Goal: Find specific page/section: Find specific page/section

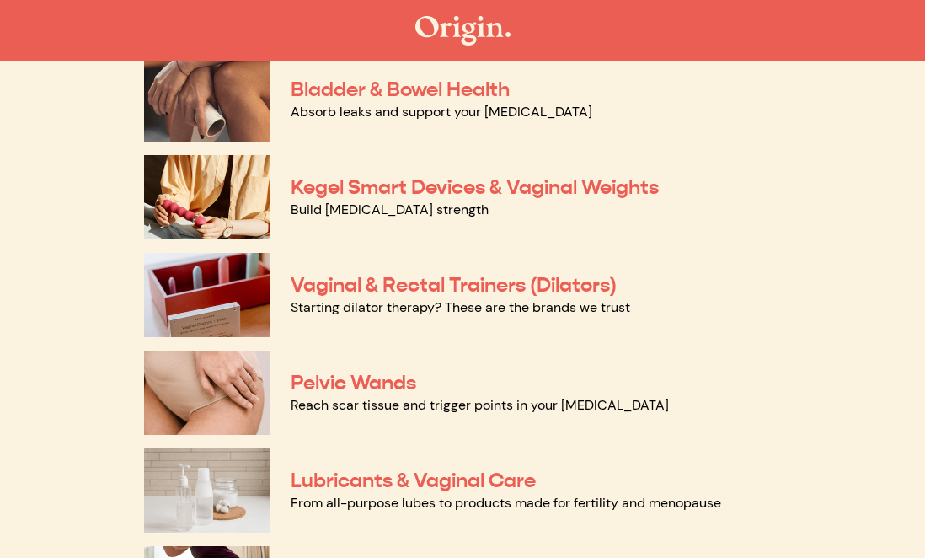
scroll to position [587, 0]
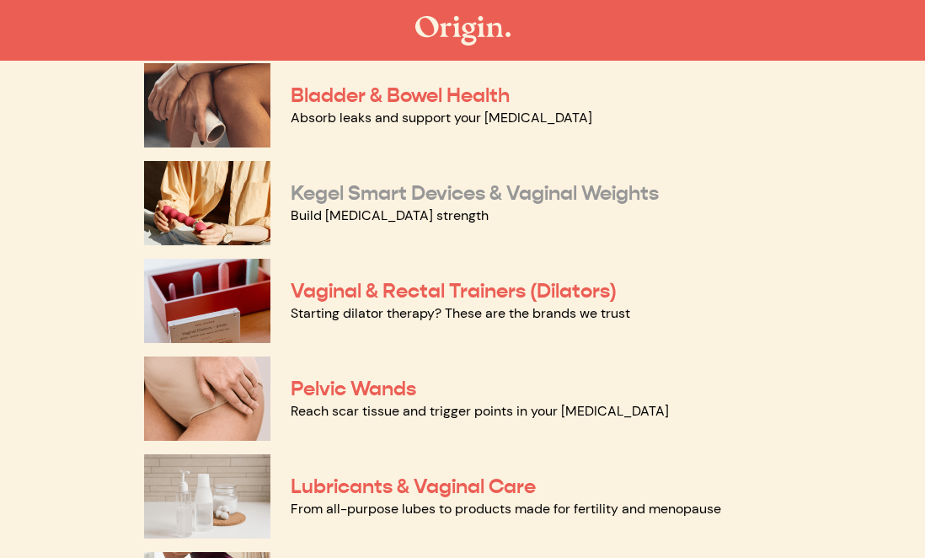
click at [468, 198] on link "Kegel Smart Devices & Vaginal Weights" at bounding box center [475, 192] width 368 height 25
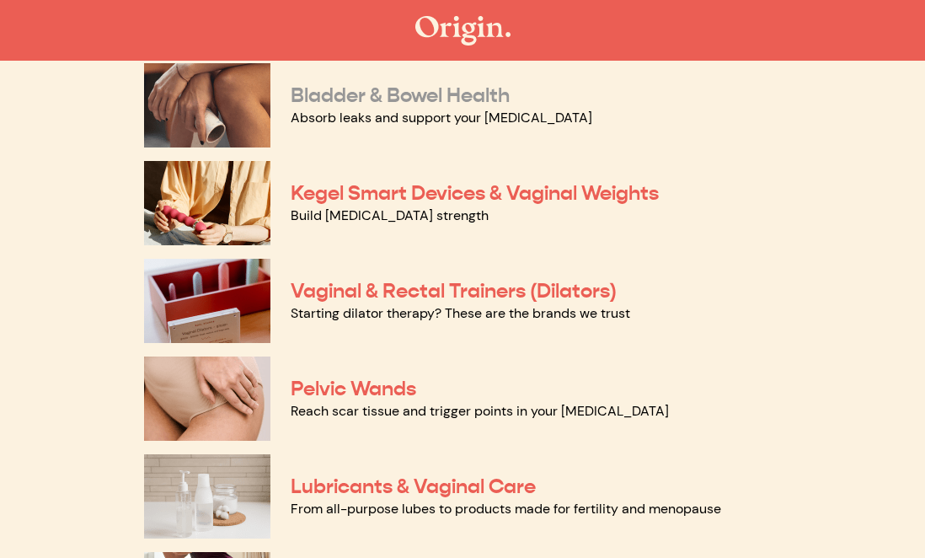
click at [374, 100] on link "Bladder & Bowel Health" at bounding box center [400, 95] width 219 height 25
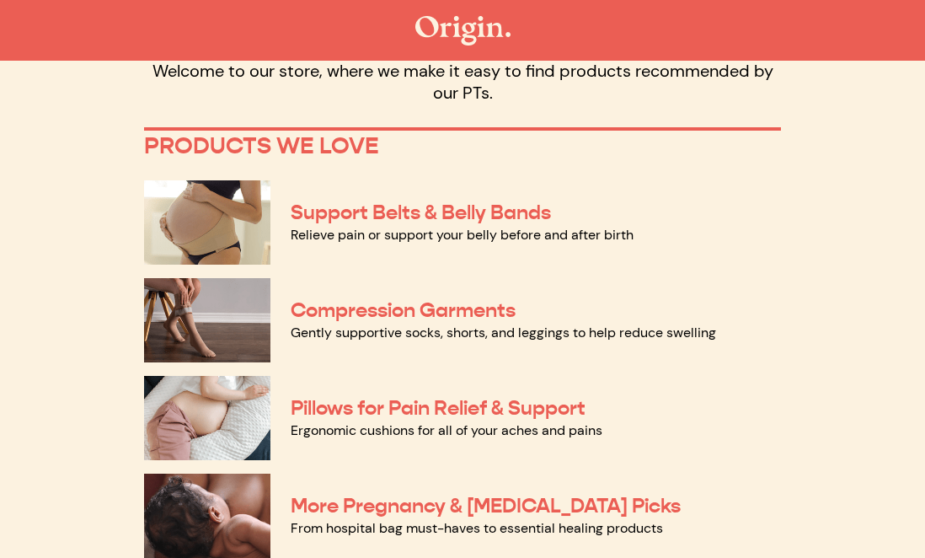
scroll to position [0, 0]
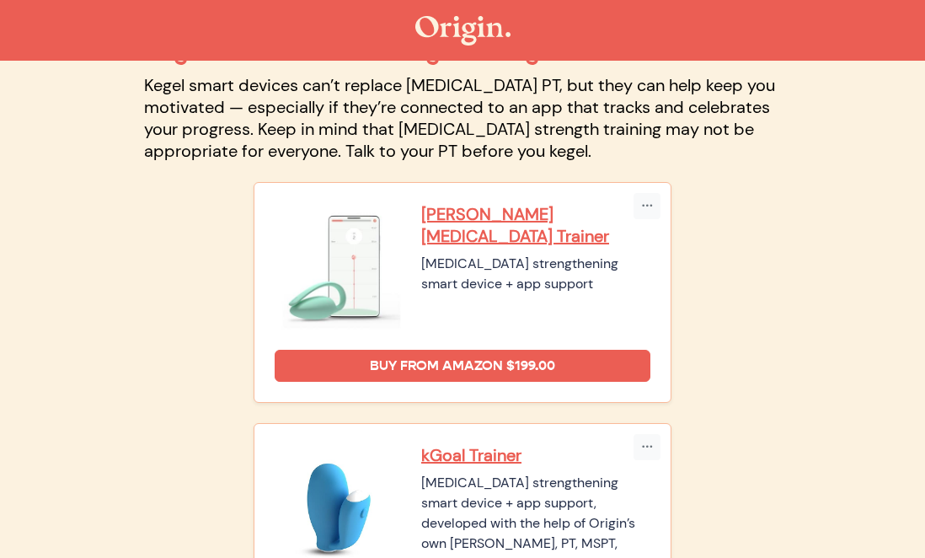
scroll to position [147, 0]
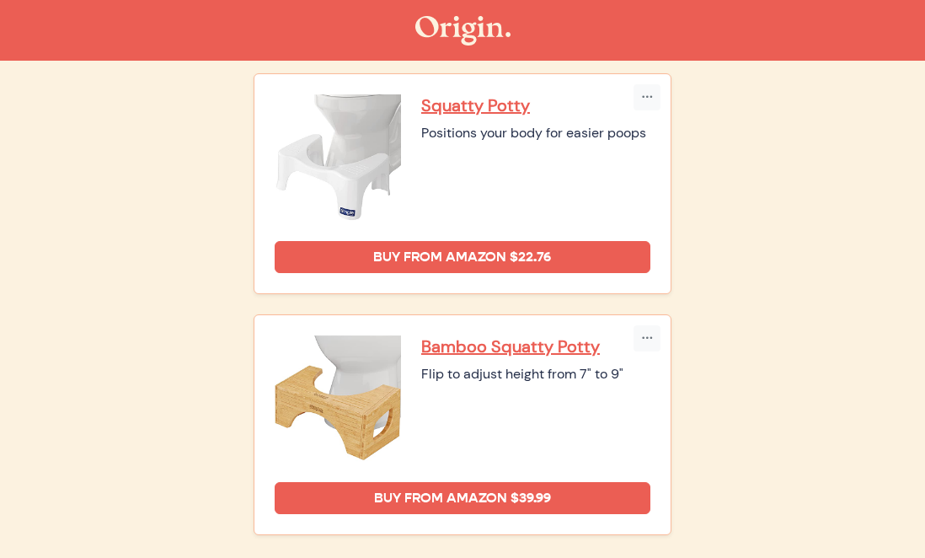
scroll to position [1348, 0]
